Goal: Find contact information: Find contact information

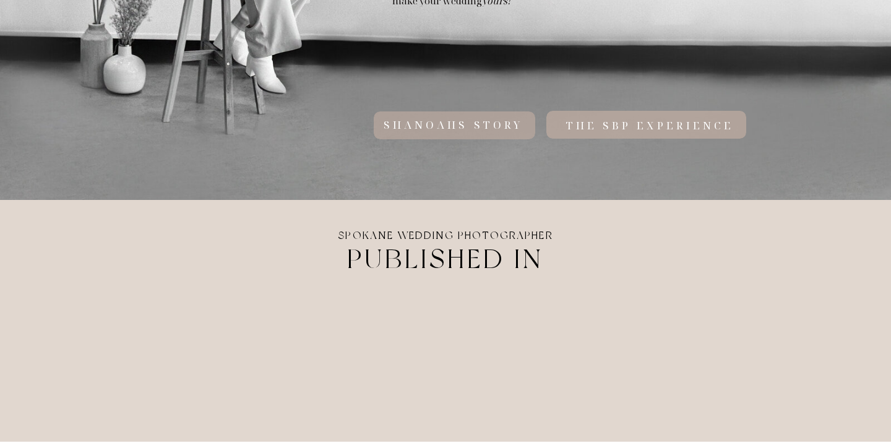
scroll to position [928, 0]
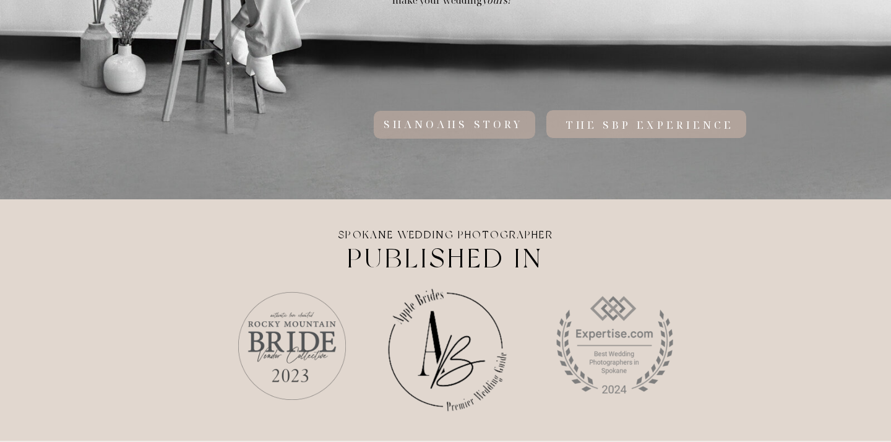
click at [688, 117] on div at bounding box center [646, 124] width 200 height 28
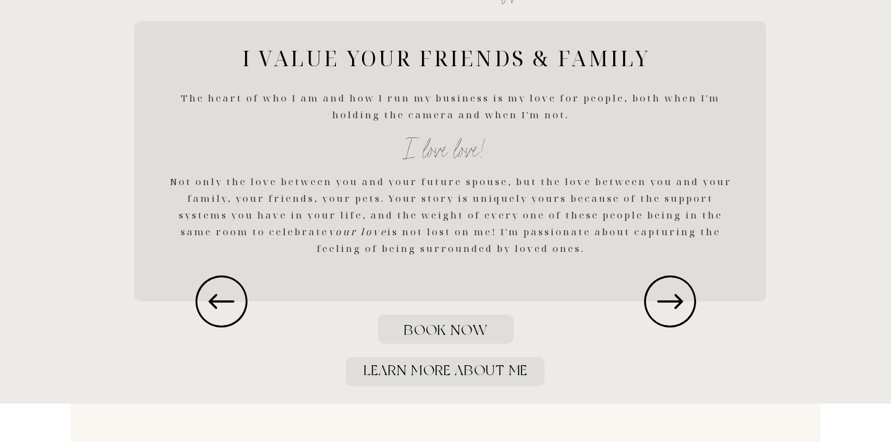
scroll to position [1836, 0]
click at [669, 306] on icon at bounding box center [670, 299] width 62 height 62
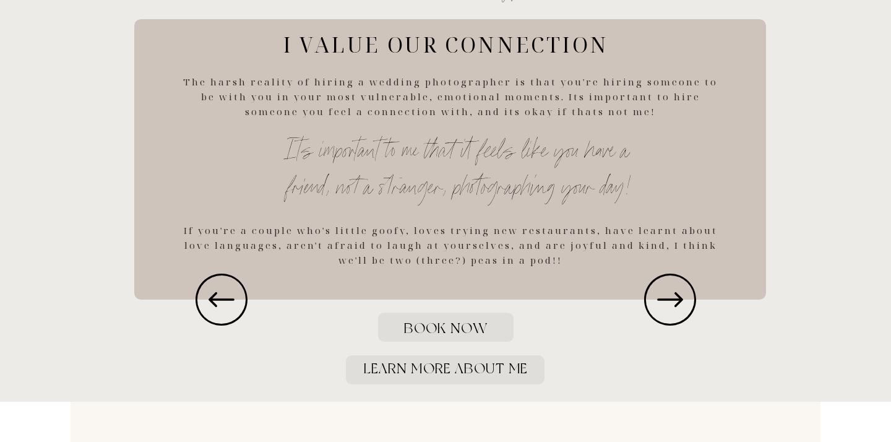
click at [669, 306] on icon at bounding box center [670, 299] width 62 height 62
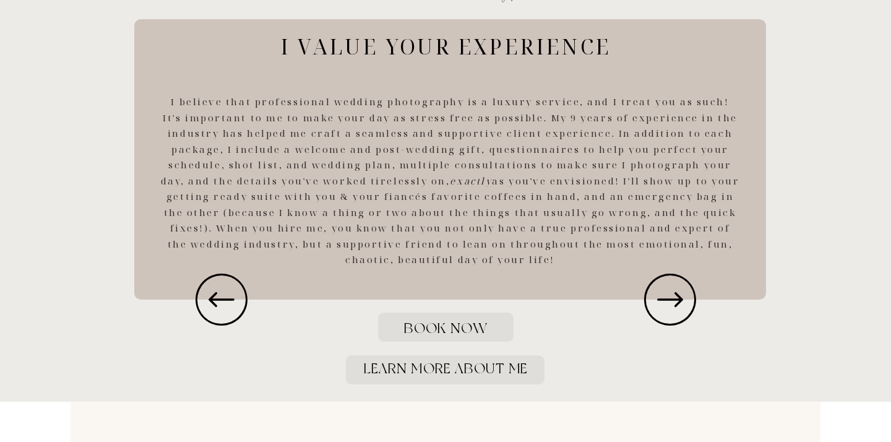
click at [669, 306] on icon at bounding box center [670, 299] width 62 height 62
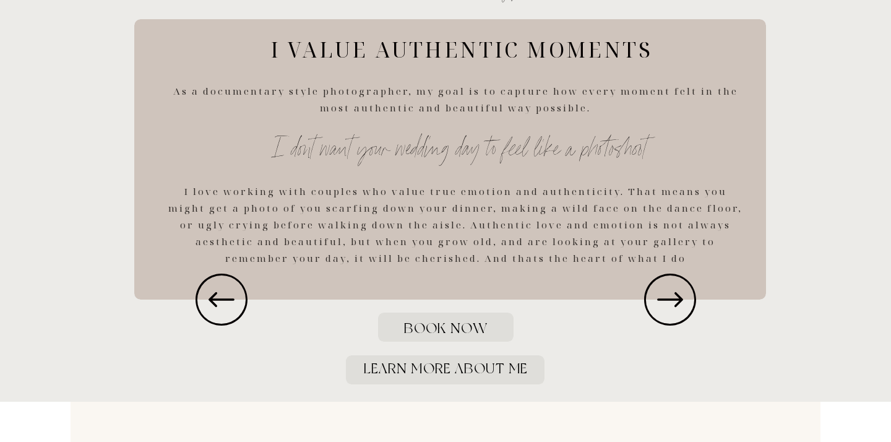
click at [669, 306] on icon at bounding box center [670, 299] width 62 height 62
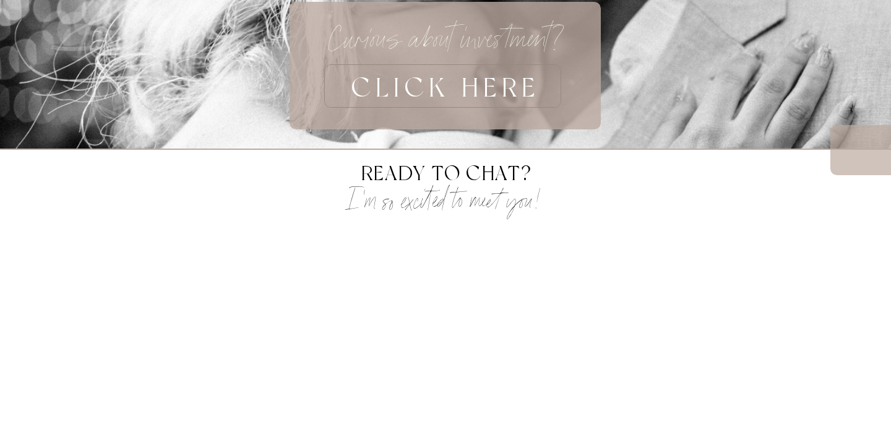
scroll to position [3791, 0]
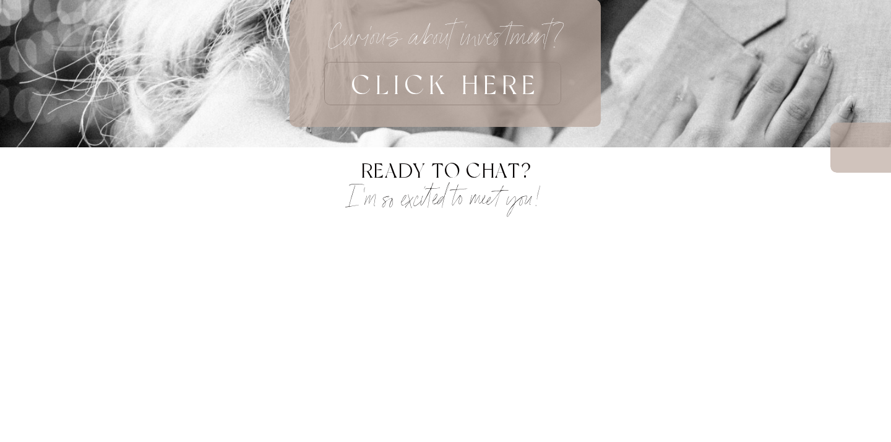
click at [508, 89] on h3 "CLICK HERE" at bounding box center [445, 83] width 391 height 43
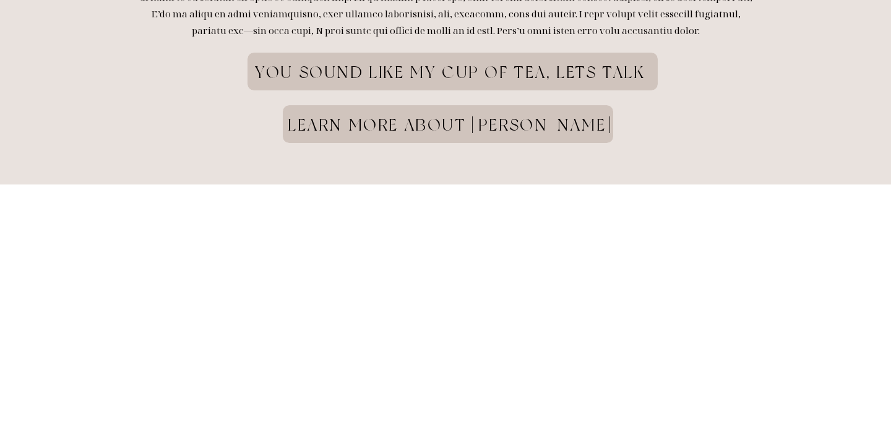
scroll to position [1689, 0]
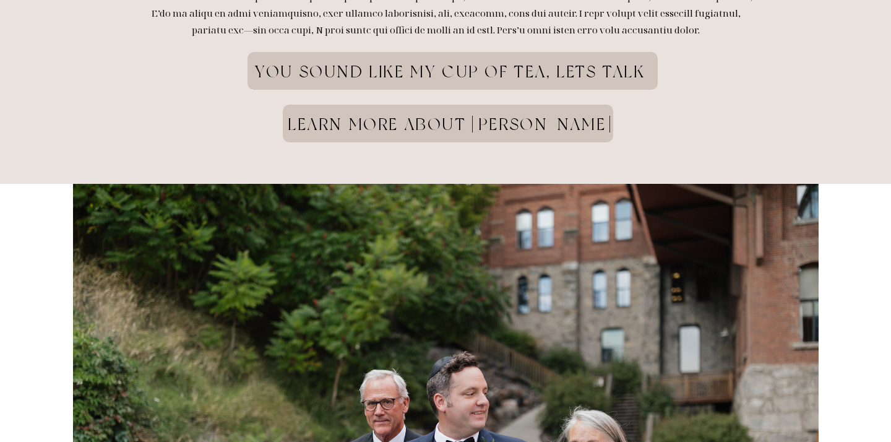
click at [501, 79] on h1 "you sound like my cup of tea, lets talk" at bounding box center [450, 81] width 432 height 38
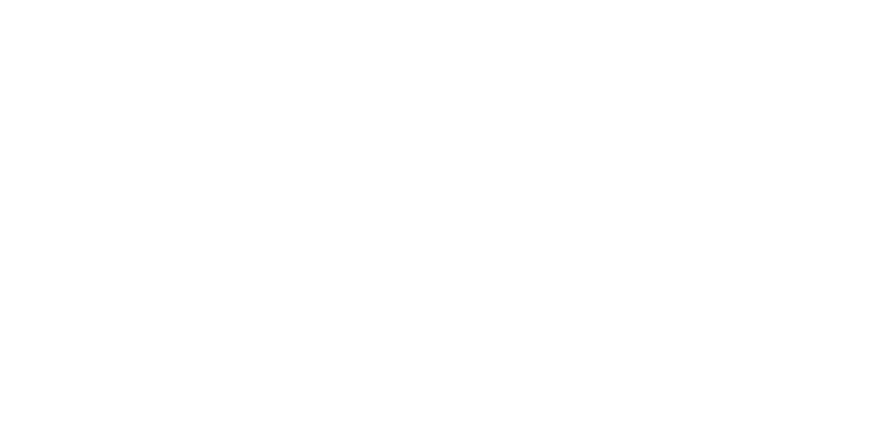
scroll to position [417, 0]
